Goal: Transaction & Acquisition: Purchase product/service

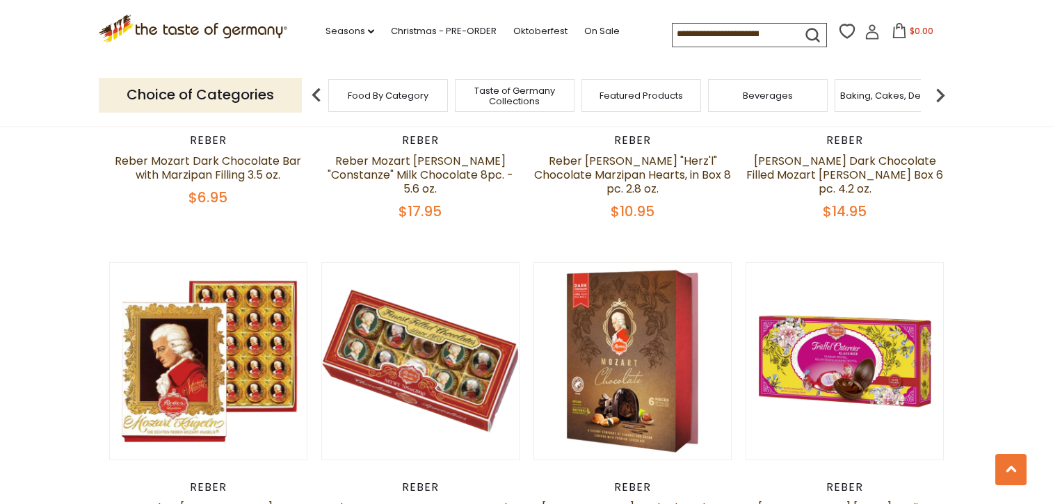
scroll to position [1460, 0]
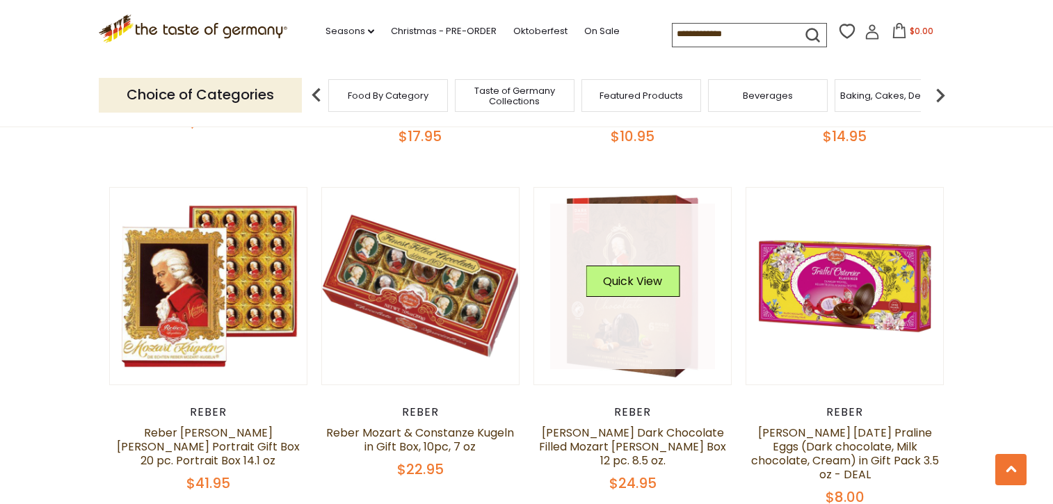
click at [648, 318] on link at bounding box center [632, 286] width 165 height 165
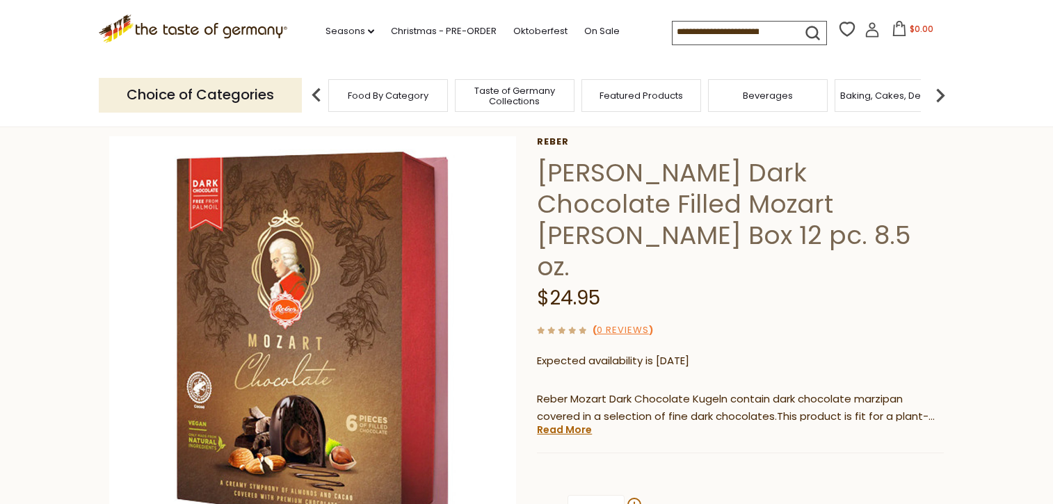
scroll to position [209, 0]
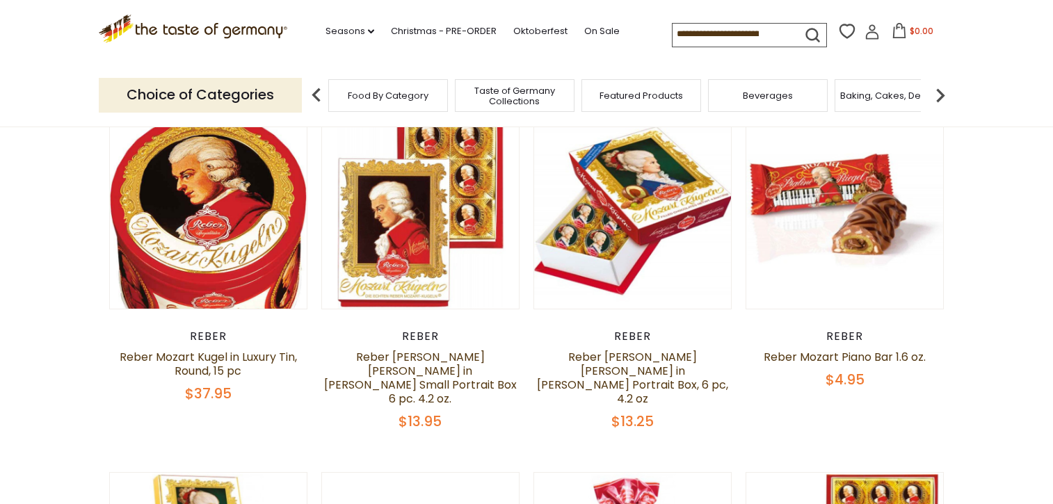
scroll to position [139, 0]
